Goal: Information Seeking & Learning: Understand process/instructions

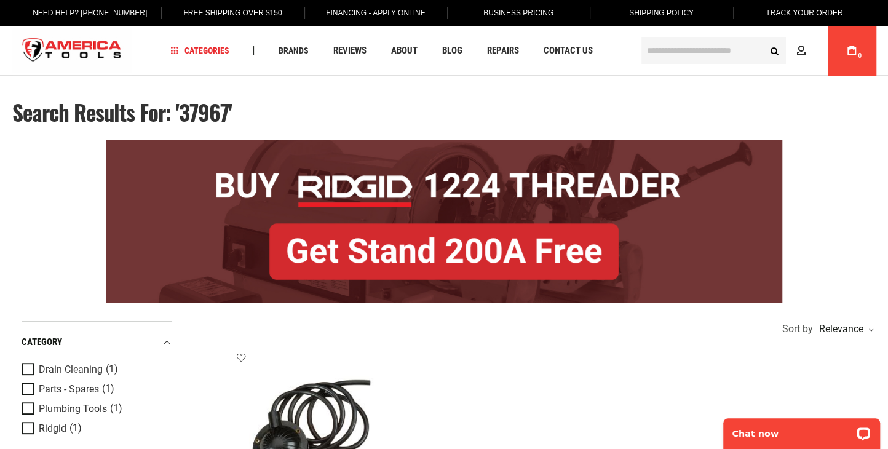
click at [90, 50] on img "store logo" at bounding box center [71, 51] width 119 height 46
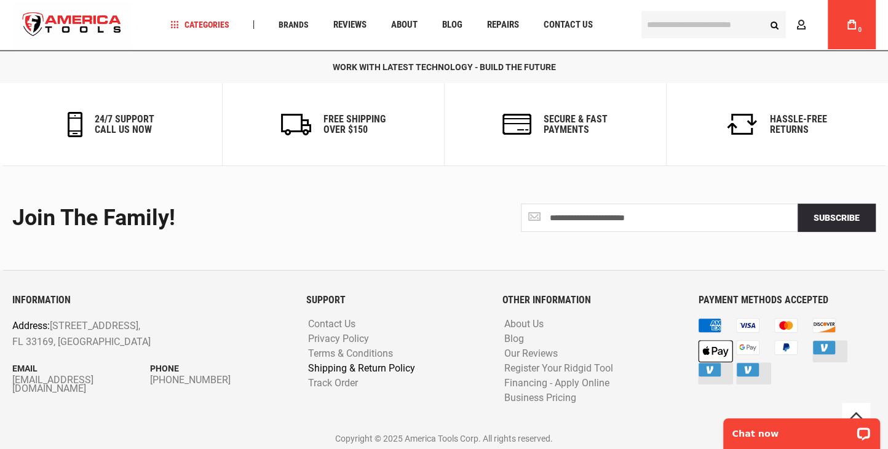
click at [331, 366] on link "Shipping & Return Policy" at bounding box center [361, 369] width 113 height 12
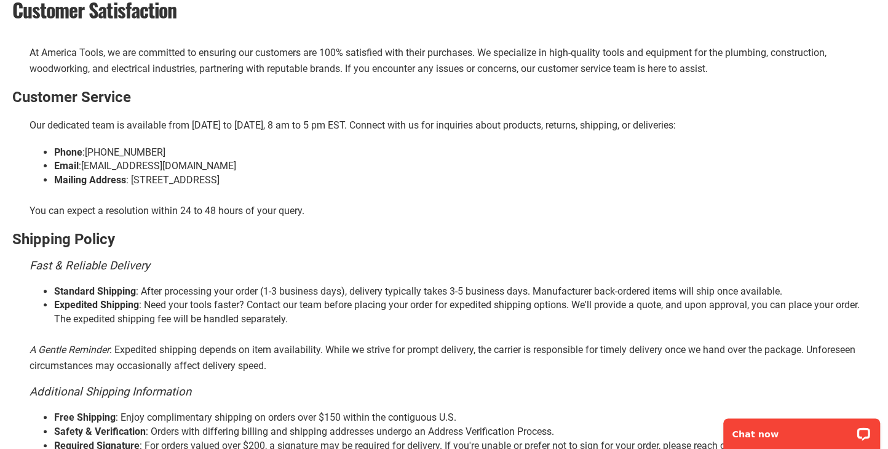
scroll to position [254, 0]
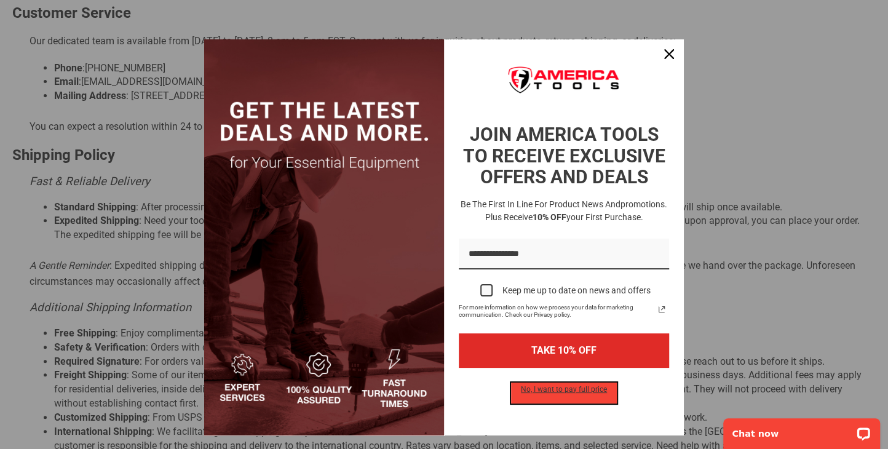
click at [569, 395] on button "No, I want to pay full price" at bounding box center [564, 392] width 106 height 21
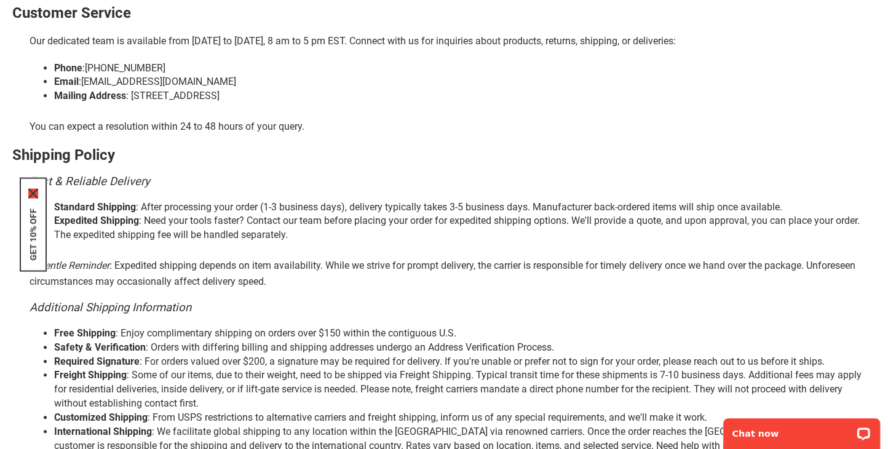
click at [33, 194] on icon "close icon" at bounding box center [33, 194] width 10 height 10
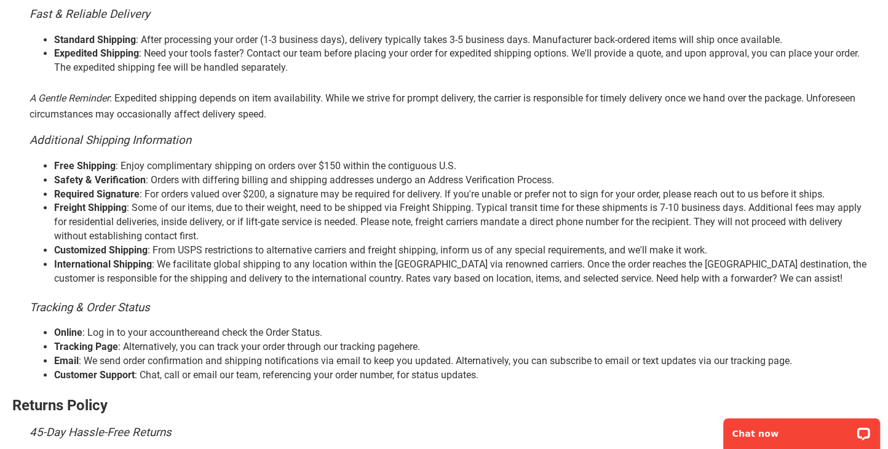
scroll to position [445, 0]
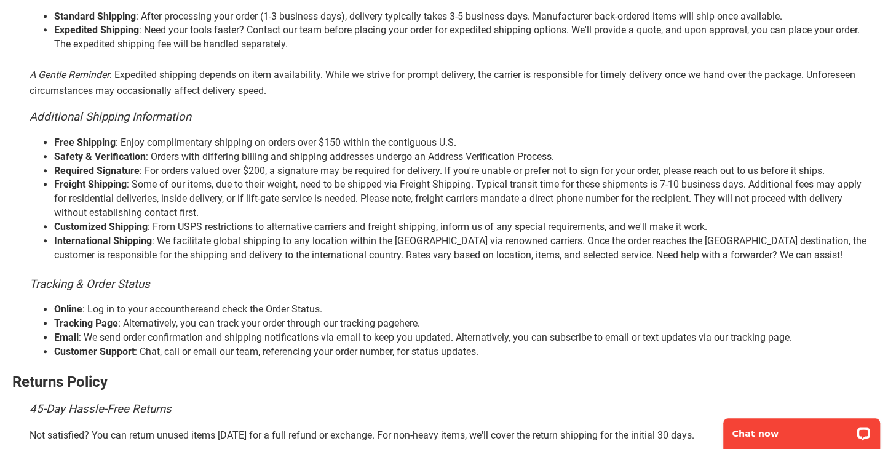
click at [317, 281] on div "Shipping & Return Policy | America Tools Customer Satisfaction At America Tools…" at bounding box center [443, 155] width 863 height 863
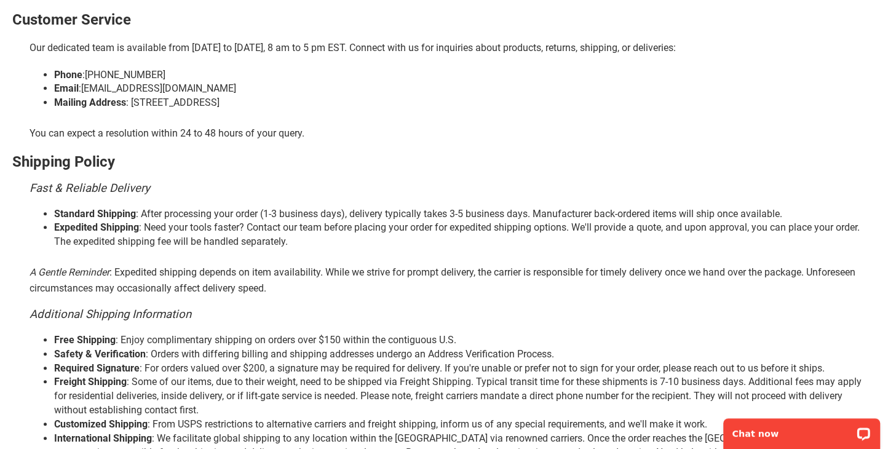
scroll to position [0, 0]
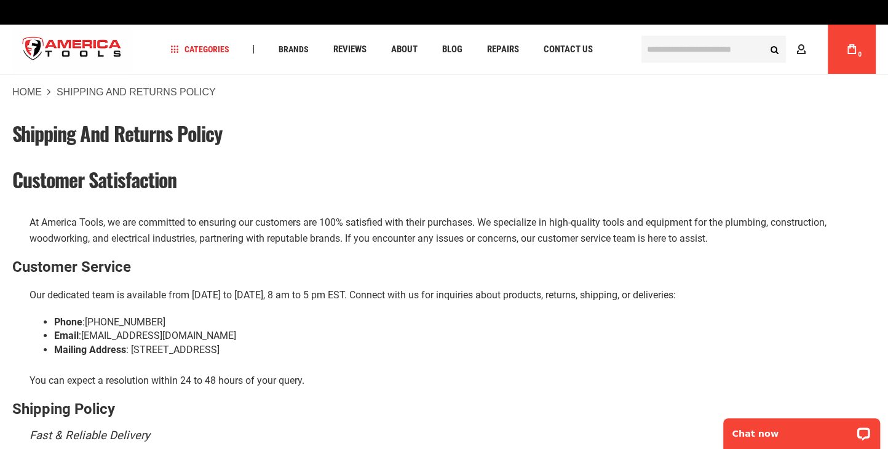
click at [77, 50] on img "store logo" at bounding box center [71, 49] width 119 height 46
